Goal: Communication & Community: Answer question/provide support

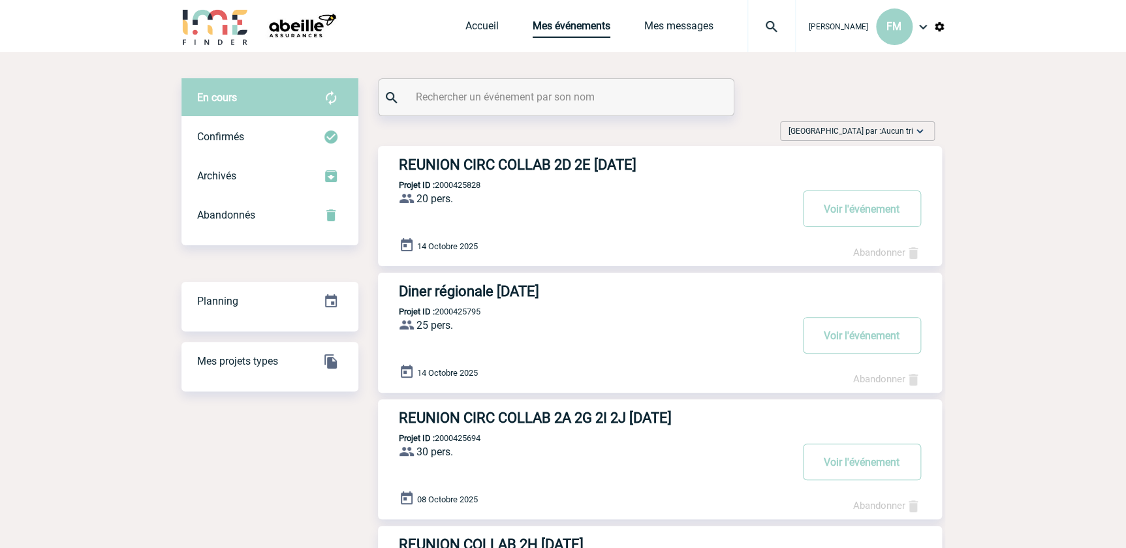
click at [572, 35] on link "Mes événements" at bounding box center [572, 29] width 78 height 18
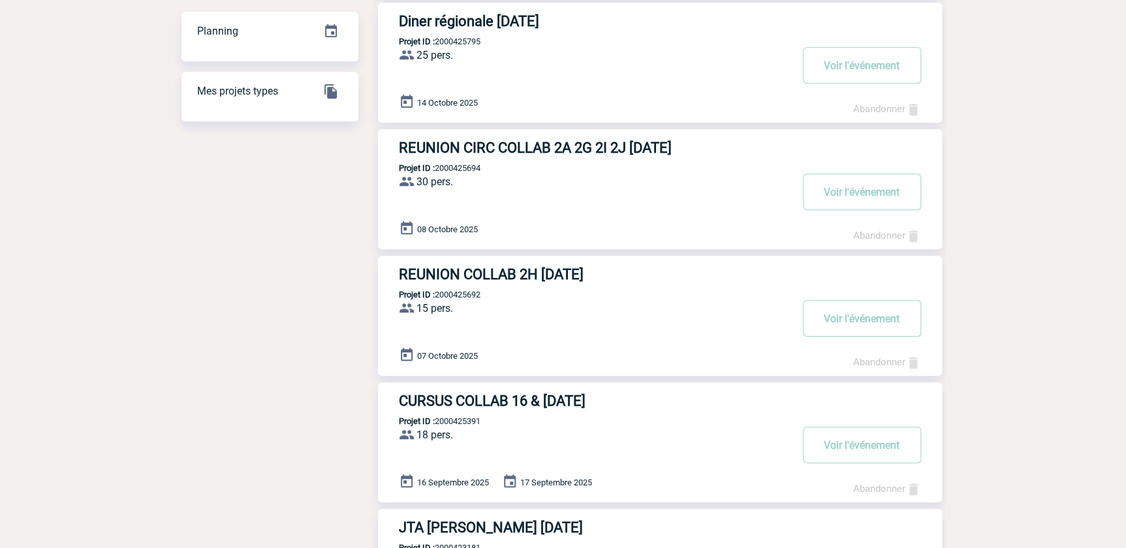
scroll to position [296, 0]
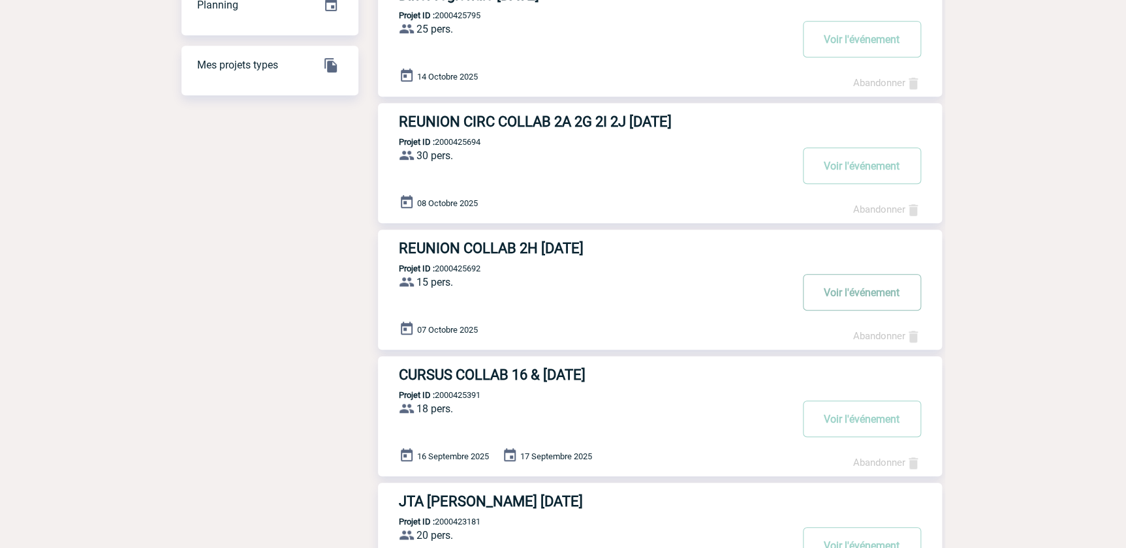
click at [851, 292] on button "Voir l'événement" at bounding box center [862, 292] width 118 height 37
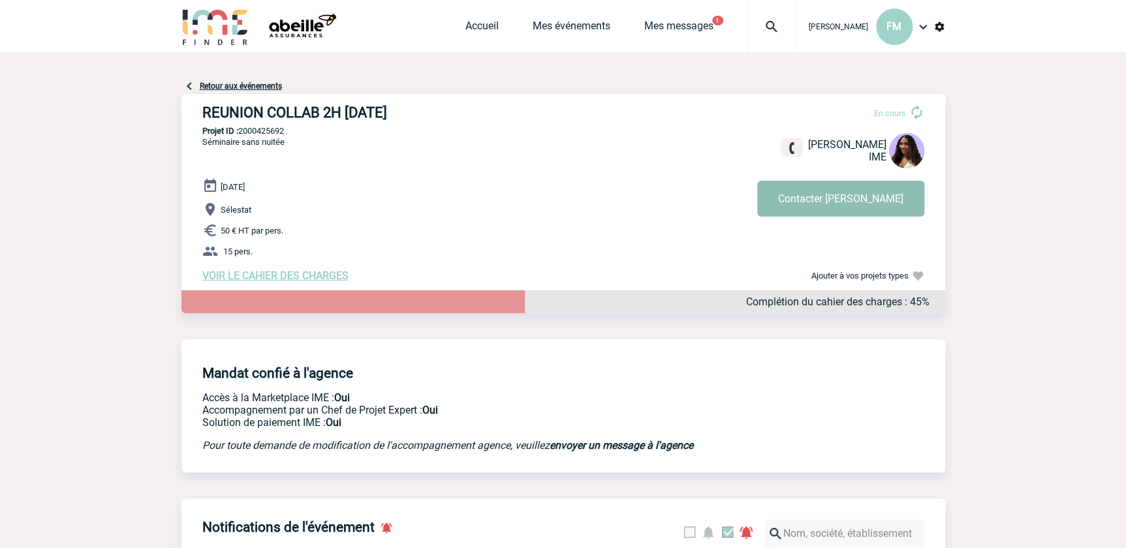
click at [860, 201] on button "Contacter Jessica" at bounding box center [840, 199] width 167 height 36
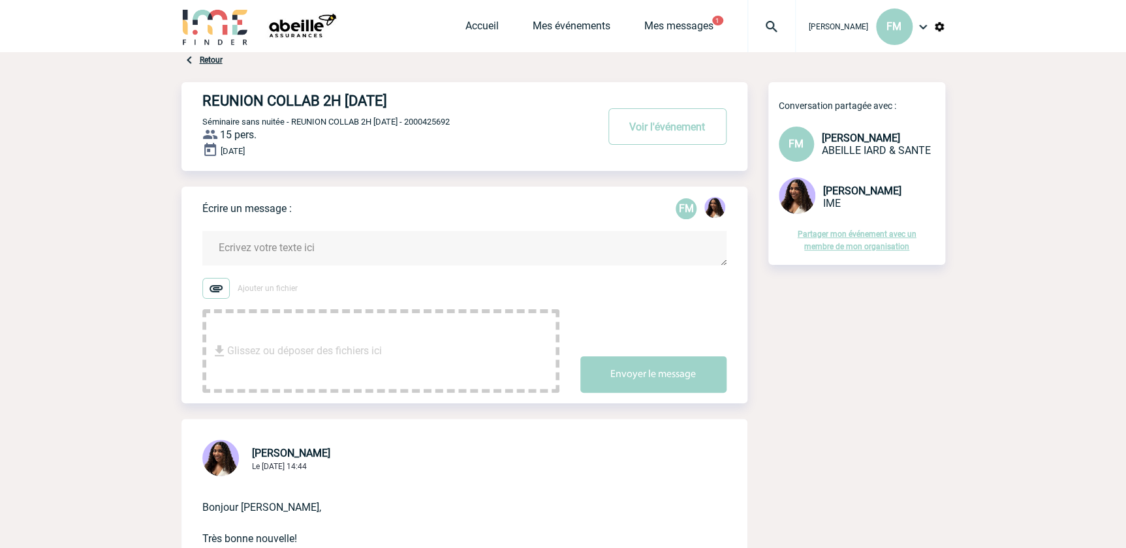
click at [257, 239] on textarea at bounding box center [464, 248] width 524 height 35
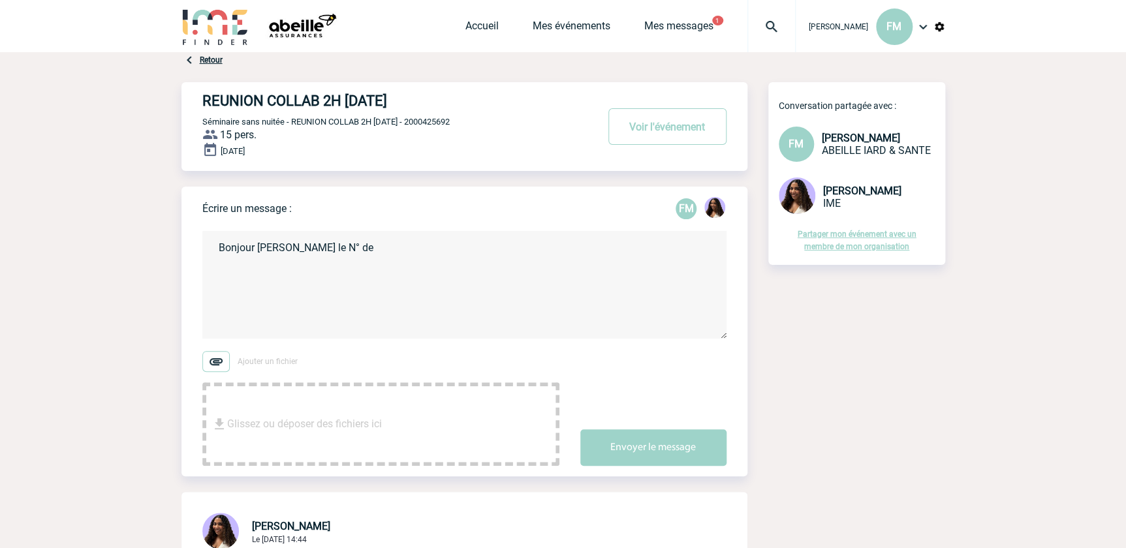
click at [228, 275] on textarea "Bonjour Jessica Voci le N° de" at bounding box center [464, 285] width 524 height 108
click at [299, 270] on textarea "Bonjour Jessica Voici le N° de" at bounding box center [464, 285] width 524 height 108
drag, startPoint x: 281, startPoint y: 300, endPoint x: 479, endPoint y: 264, distance: 201.7
click at [475, 272] on textarea "Bonjour Jessica Voici le N° de DA correspondant. Le Bon de commande a été valid…" at bounding box center [464, 285] width 524 height 108
drag, startPoint x: 385, startPoint y: 272, endPoint x: 282, endPoint y: 274, distance: 103.2
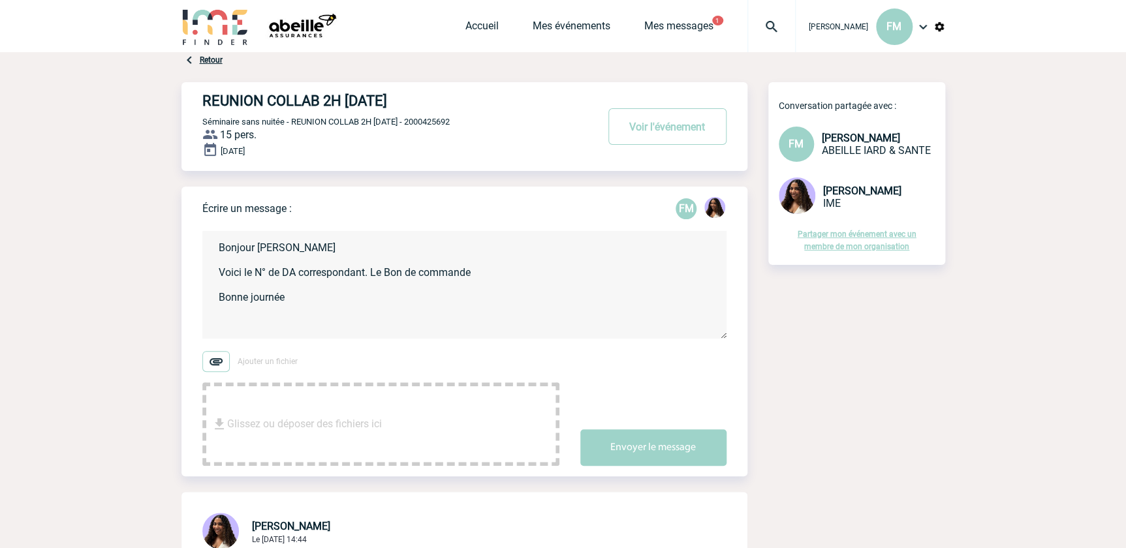
click at [282, 274] on textarea "Bonjour Jessica Voici le N° de DA correspondant. Le Bon de commande Bonne journ…" at bounding box center [464, 285] width 524 height 108
click at [388, 270] on textarea "Bonjour Jessica Voici le N° de Bon de commande Bonne journée" at bounding box center [464, 285] width 524 height 108
type textarea "Bonjour [PERSON_NAME] Voici le N° de Bon de commande correspondant 210006874 Bo…"
click at [662, 441] on button "Envoyer le message" at bounding box center [653, 448] width 146 height 37
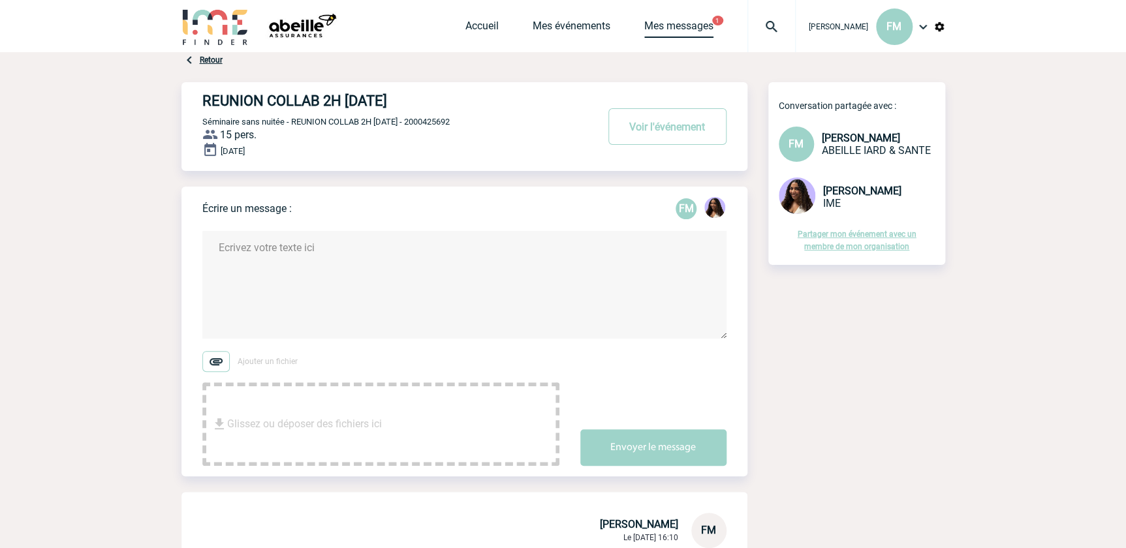
click at [685, 24] on link "Mes messages" at bounding box center [678, 29] width 69 height 18
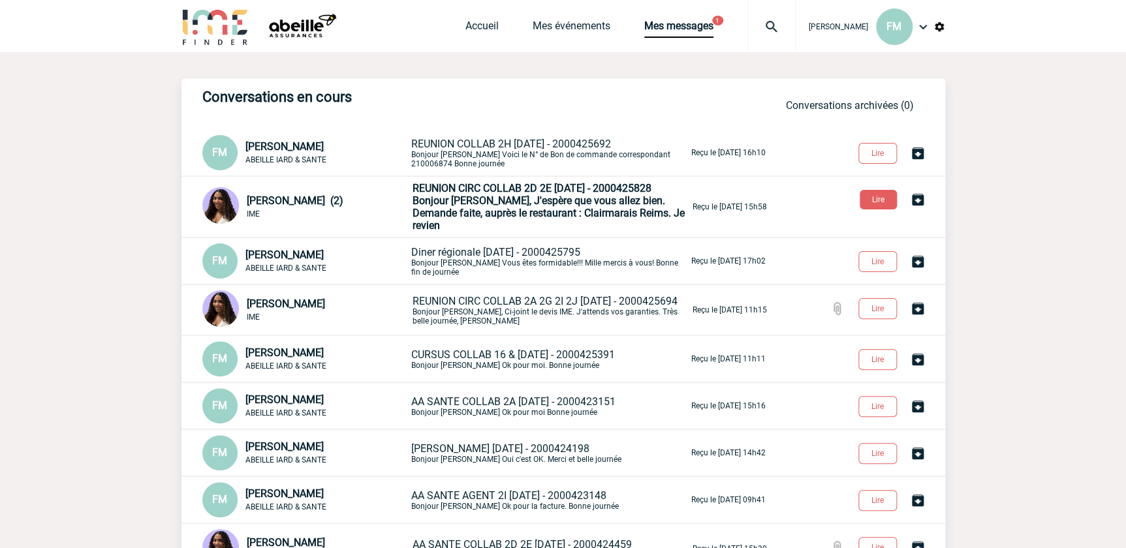
click at [550, 208] on span "Bonjour Florence, J'espère que vous allez bien. Demande faite, auprès le restau…" at bounding box center [549, 213] width 272 height 37
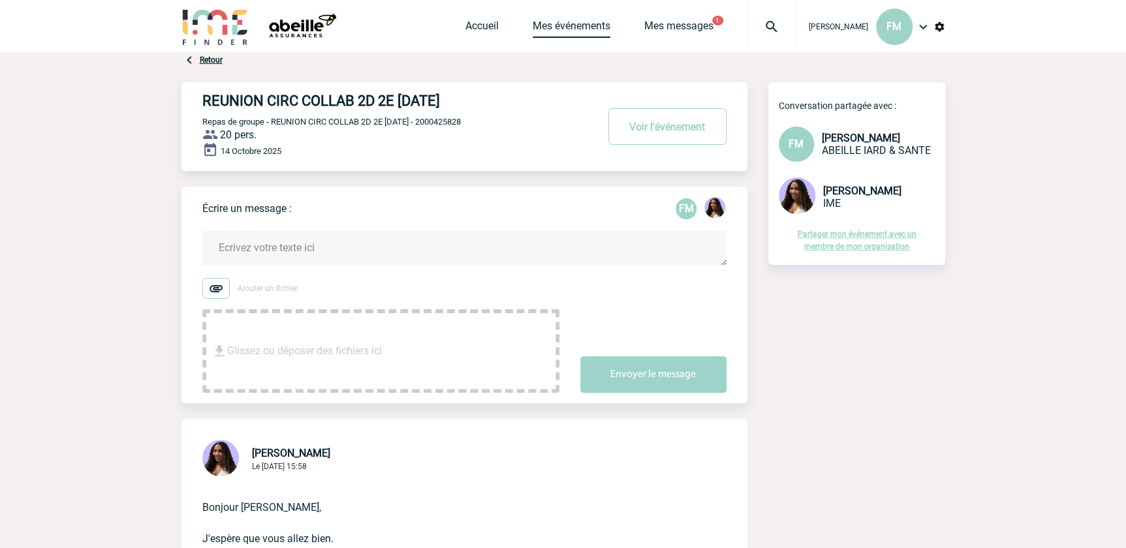
click at [563, 29] on link "Mes événements" at bounding box center [572, 29] width 78 height 18
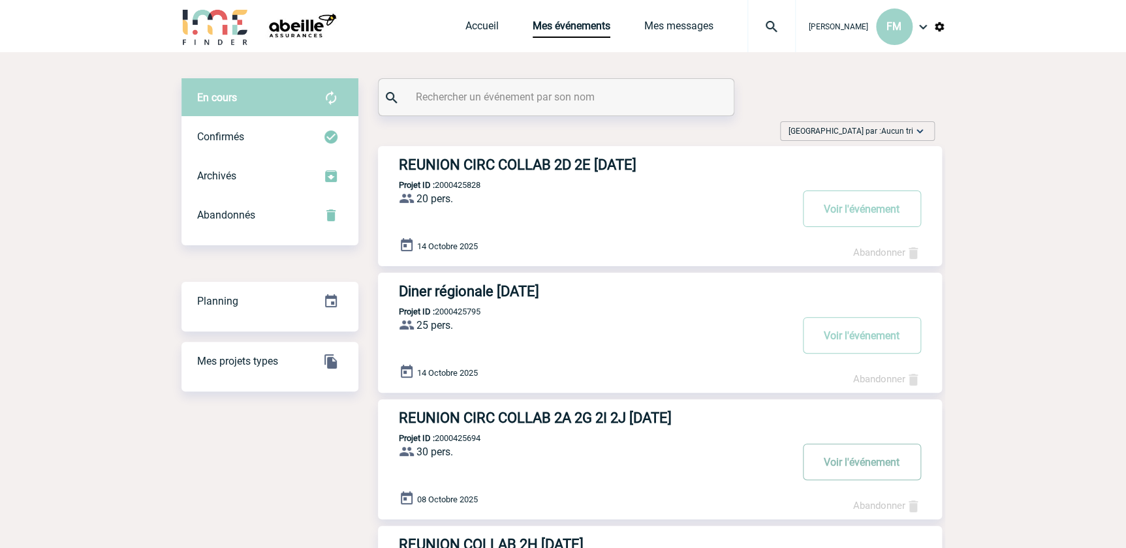
click at [856, 448] on button "Voir l'événement" at bounding box center [862, 462] width 118 height 37
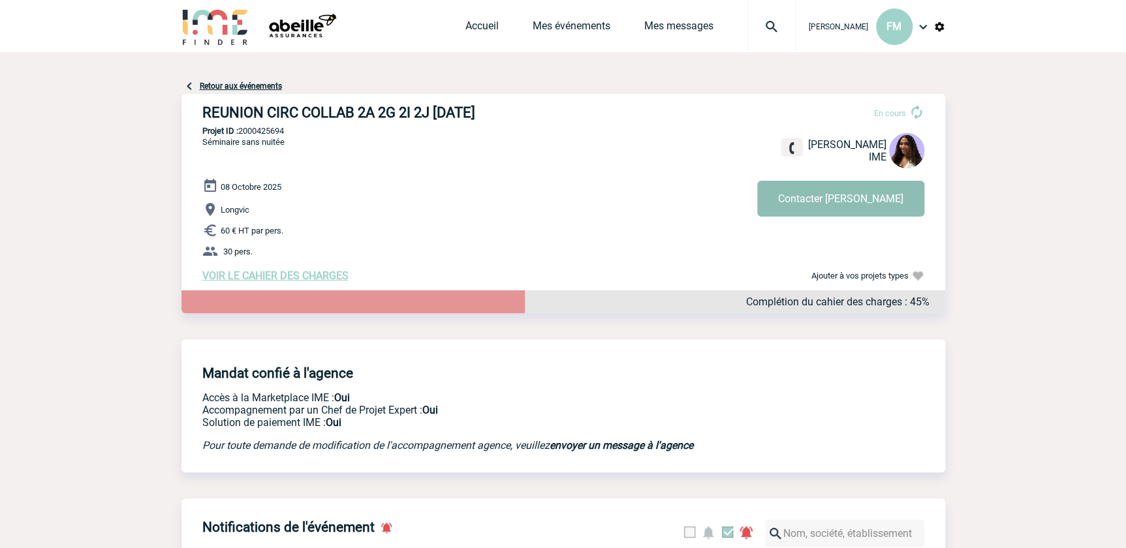
click at [881, 194] on button "Contacter [PERSON_NAME]" at bounding box center [840, 199] width 167 height 36
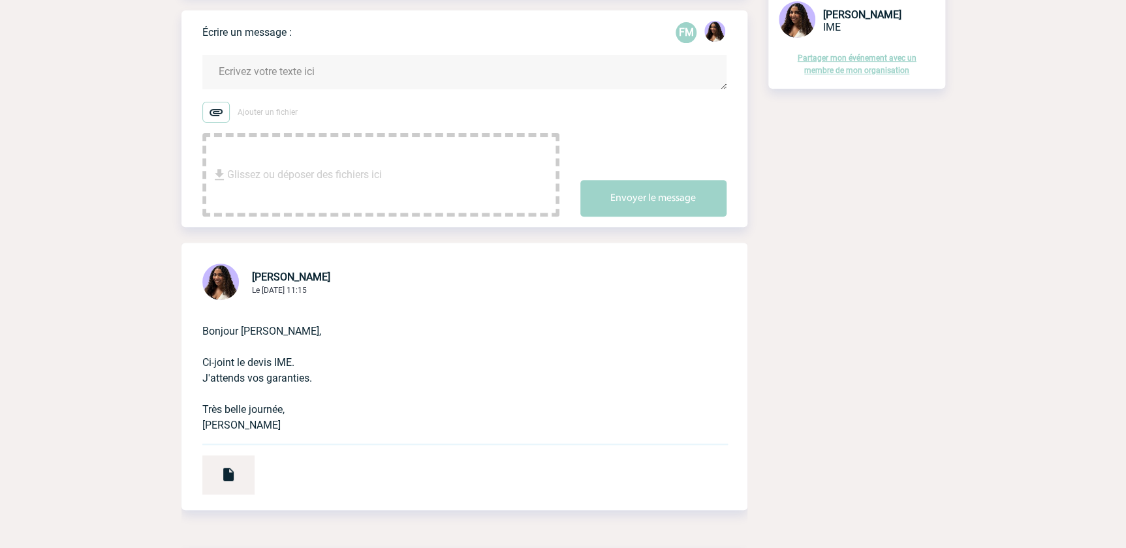
scroll to position [178, 0]
click at [223, 475] on img at bounding box center [229, 473] width 16 height 16
